Goal: Information Seeking & Learning: Learn about a topic

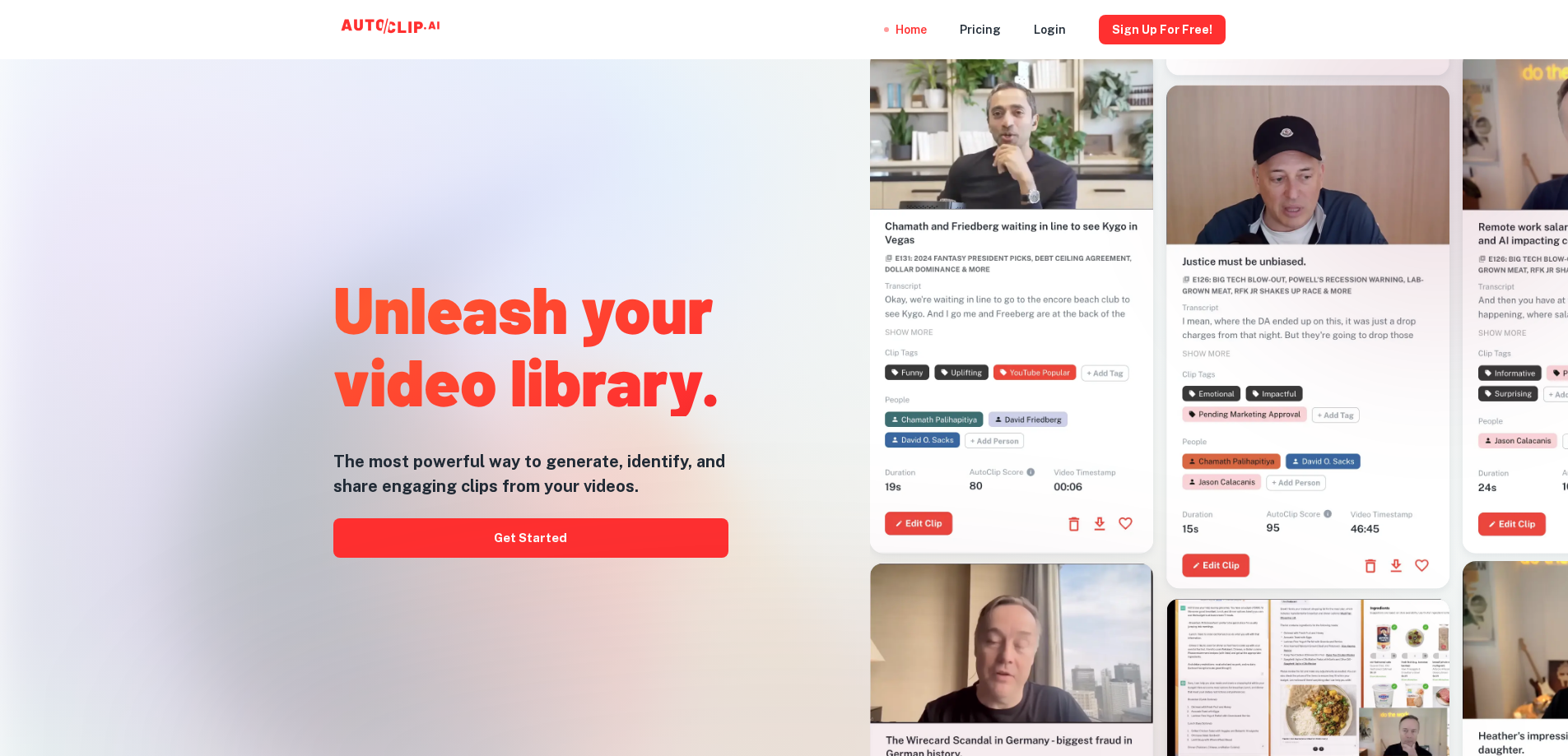
click at [766, 233] on div at bounding box center [1004, 312] width 507 height 756
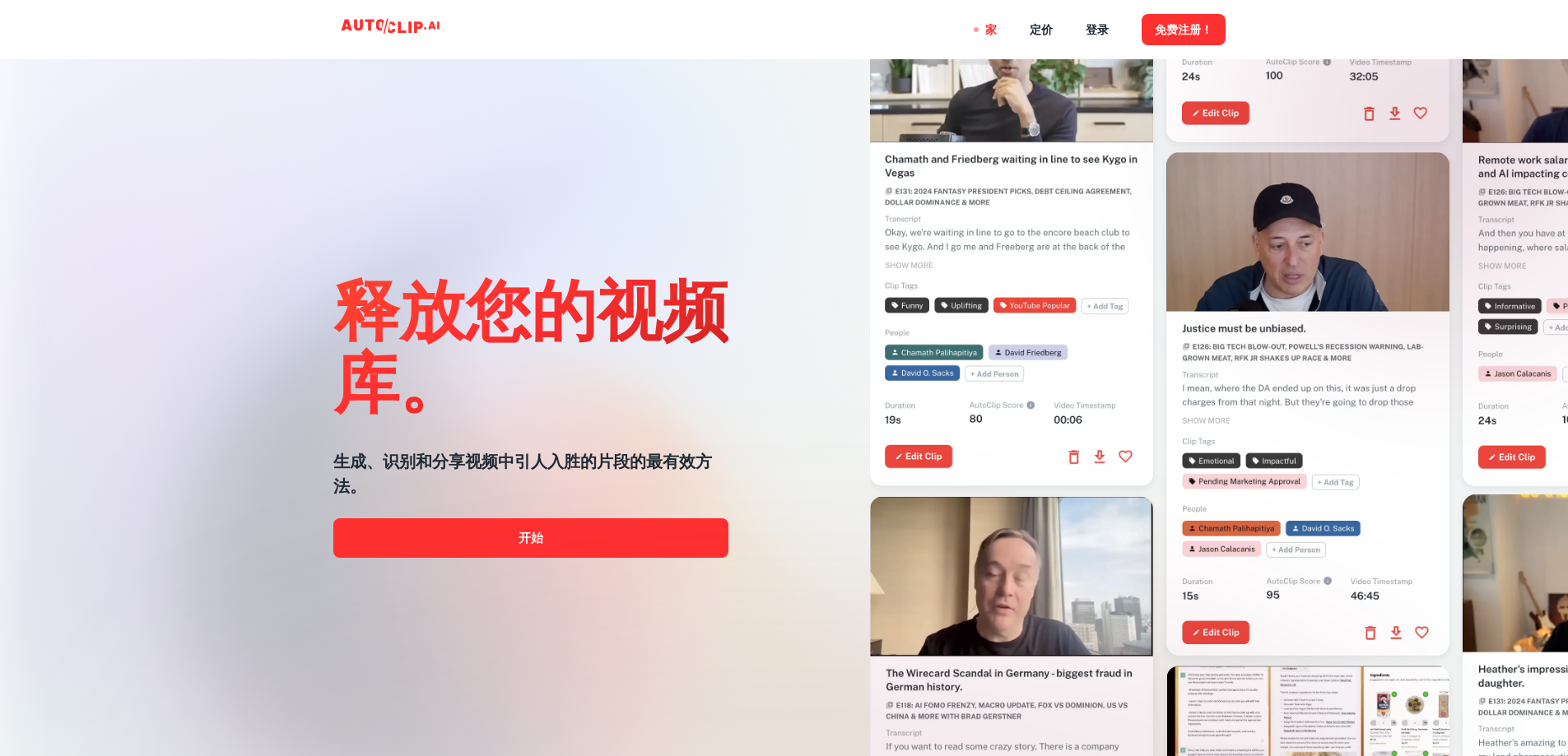
click at [738, 150] on div "释放您的视频库。 生成、识别和分享视频中引人入胜的片段的最有效方法。 开始" at bounding box center [498, 312] width 507 height 756
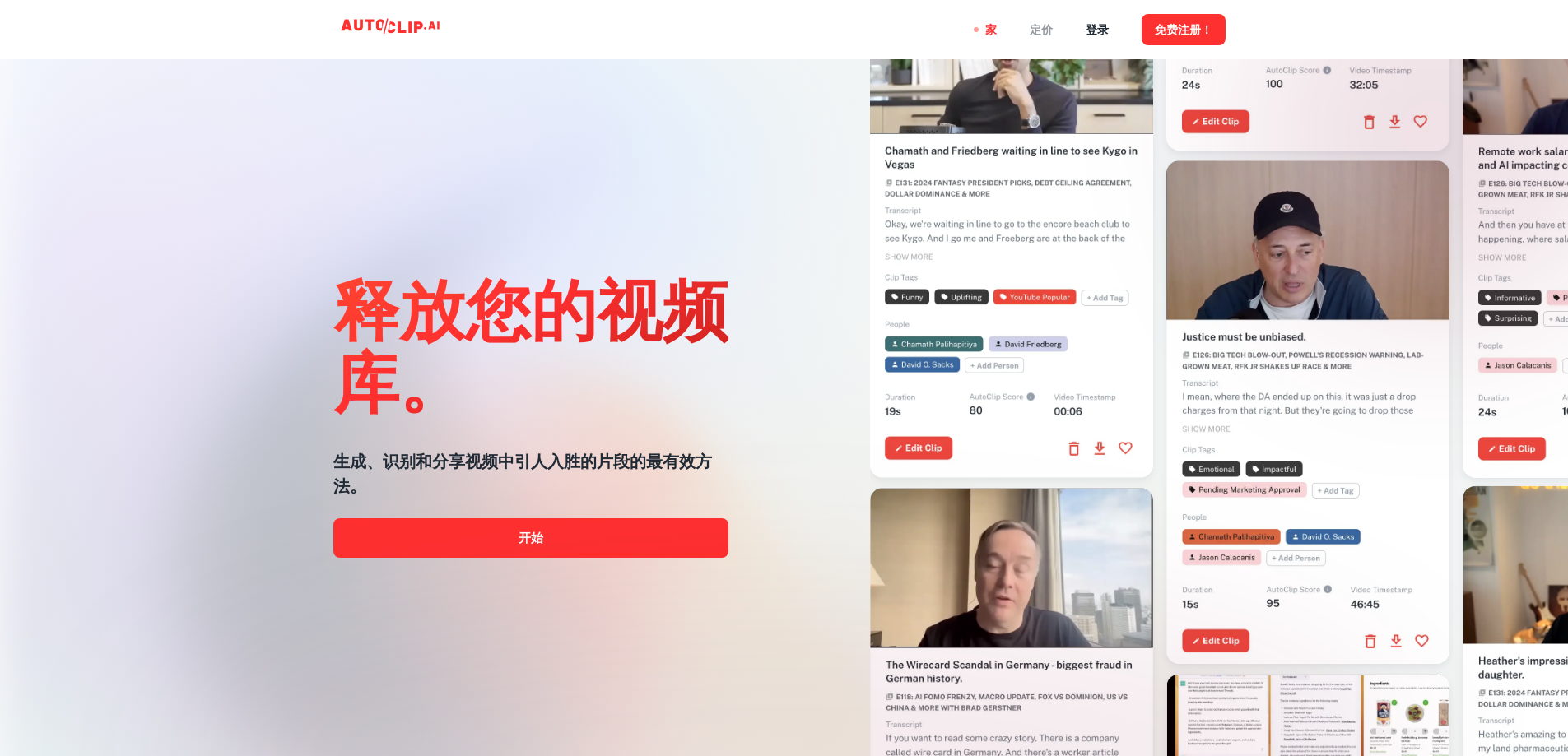
click at [1044, 30] on font "定价" at bounding box center [1041, 30] width 23 height 14
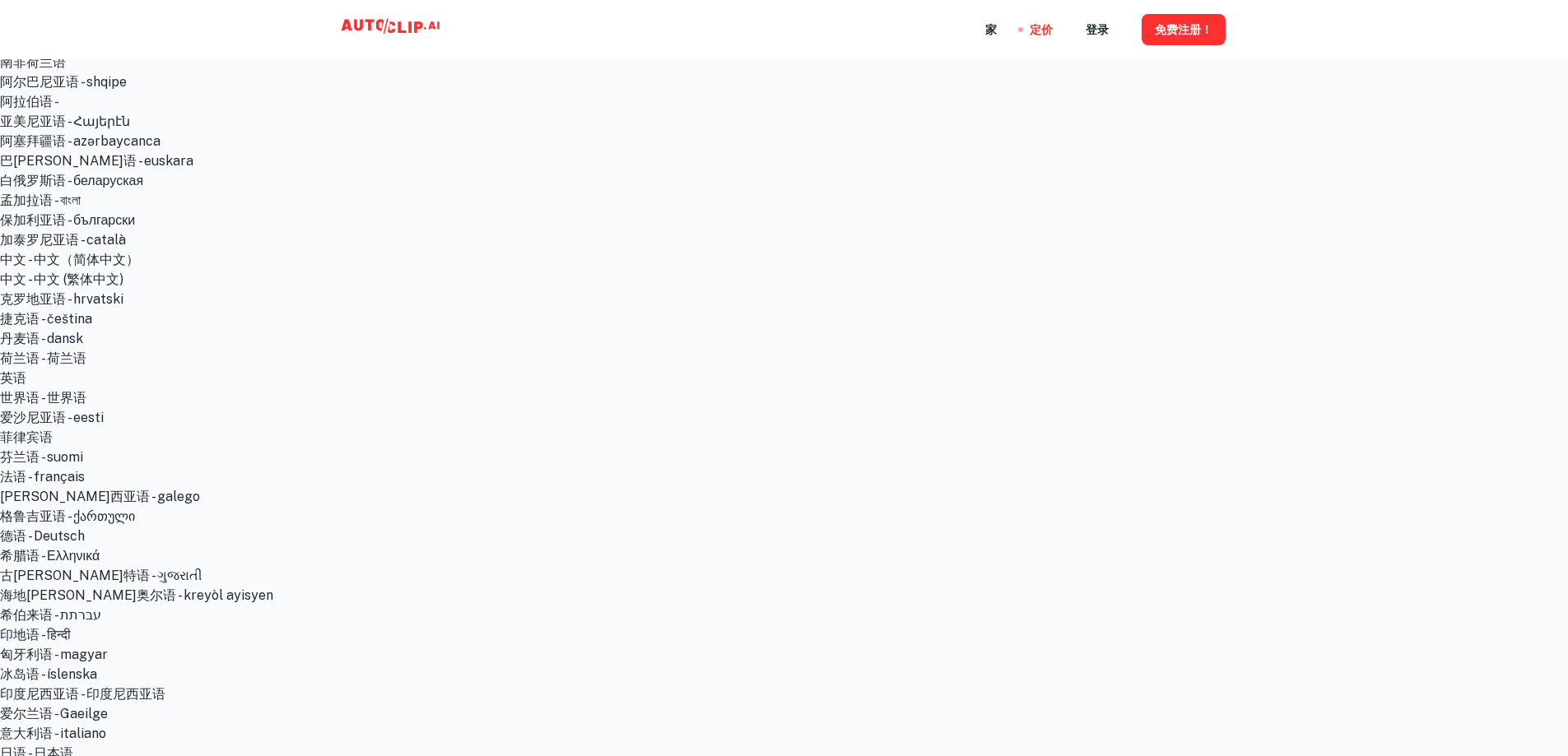
click at [1184, 38] on font "免费注册！" at bounding box center [1184, 29] width 57 height 20
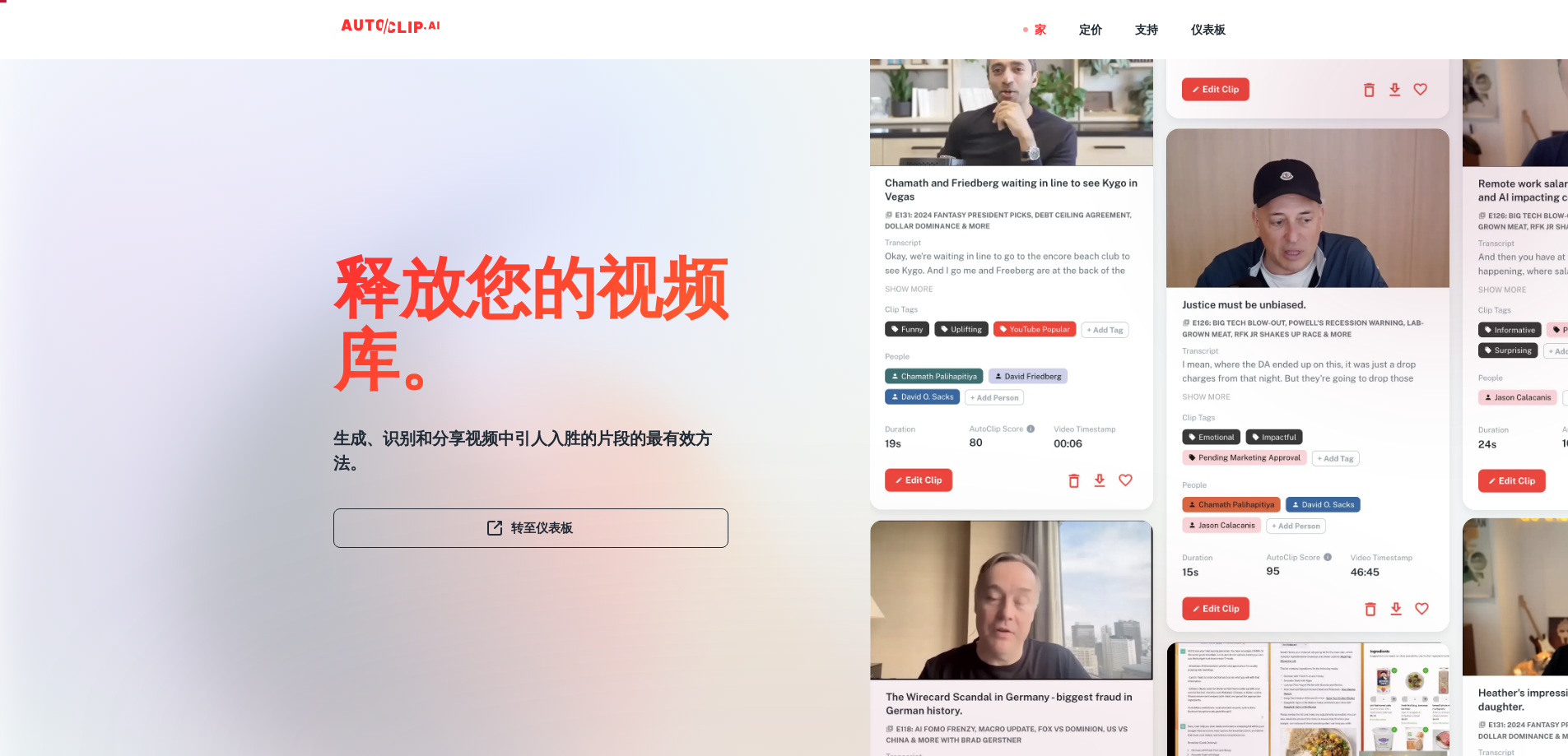
click at [735, 253] on div "释放您的视频库。 生成、识别和分享视频中引人入胜的片段的最有效方法。 转至仪表板" at bounding box center [498, 312] width 507 height 756
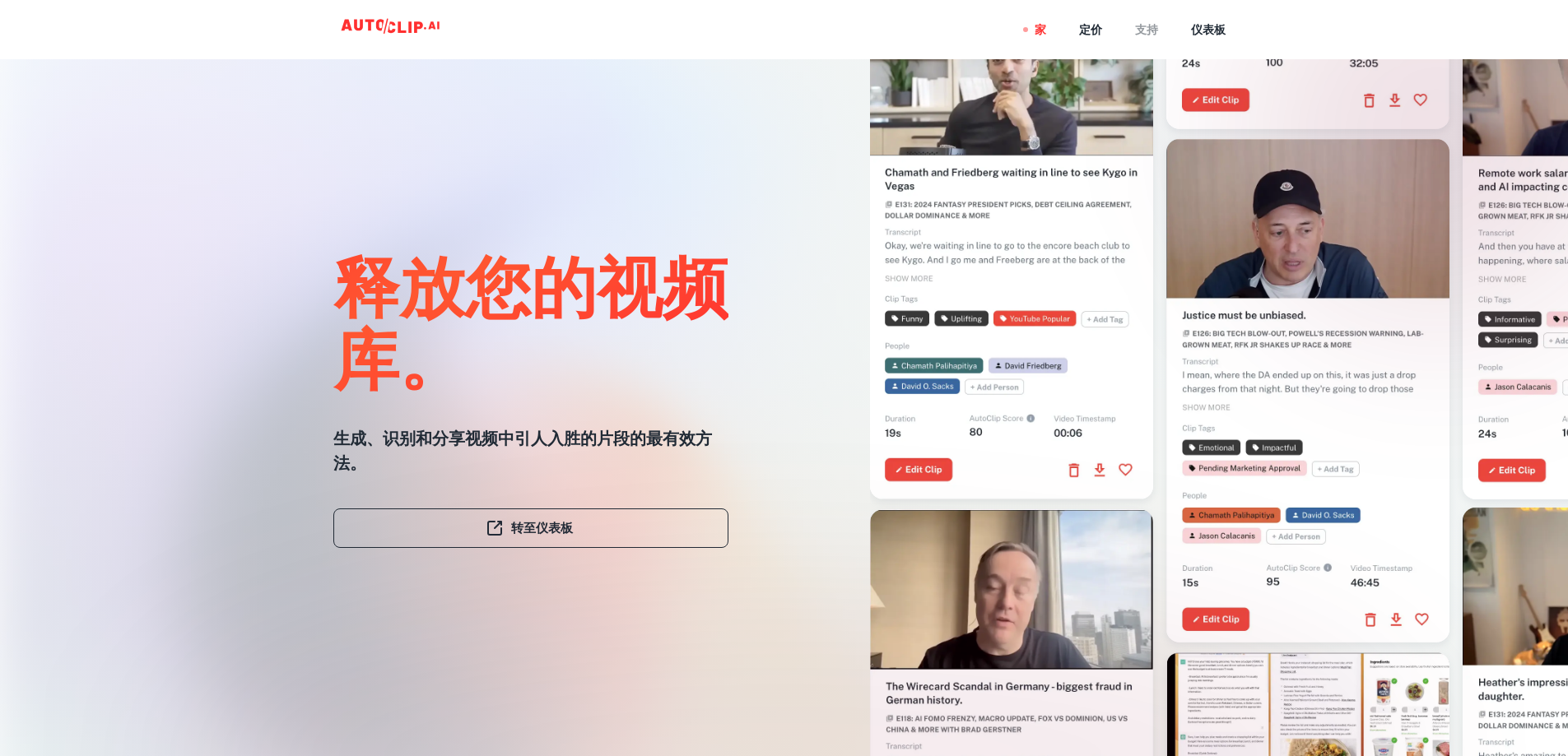
click at [1157, 29] on font "支持" at bounding box center [1146, 30] width 23 height 14
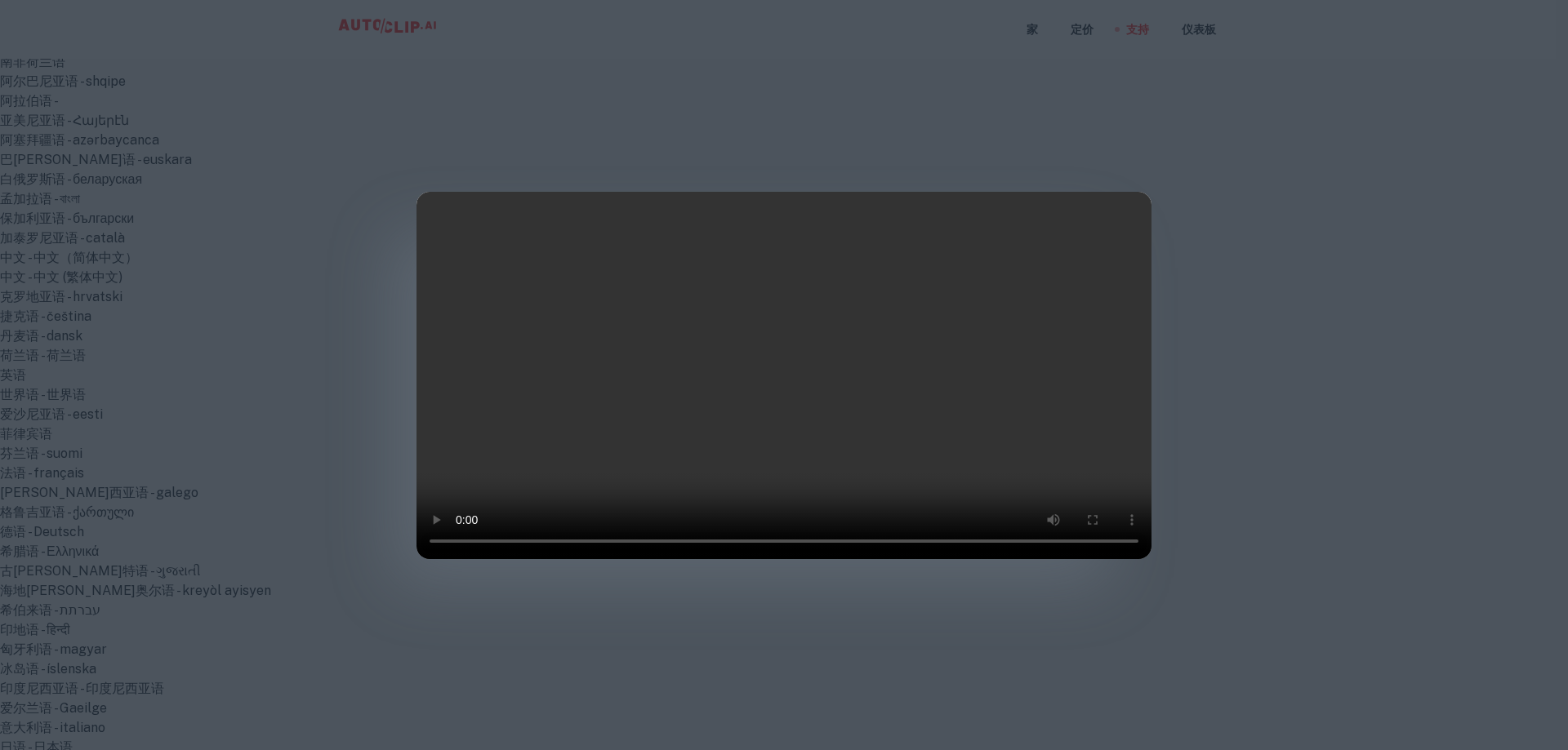
click at [1283, 371] on div at bounding box center [784, 375] width 1568 height 750
